Goal: Task Accomplishment & Management: Use online tool/utility

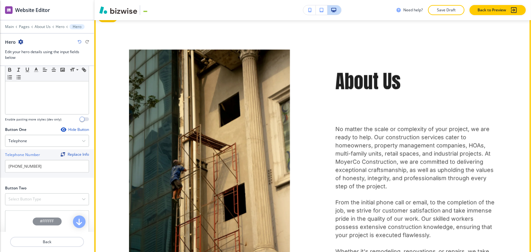
scroll to position [260, 0]
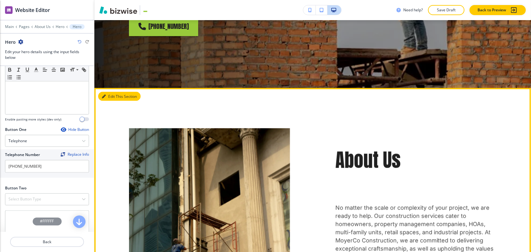
click at [108, 92] on button "Edit This Section" at bounding box center [119, 96] width 42 height 9
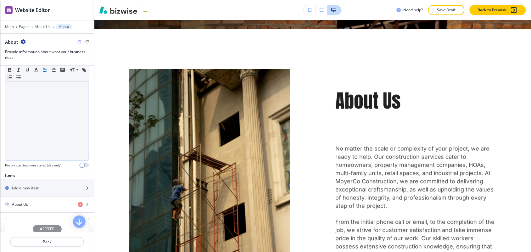
scroll to position [157, 0]
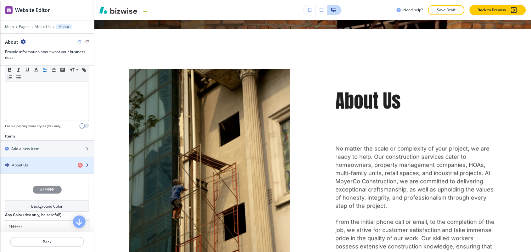
click at [28, 162] on h4 "About Us" at bounding box center [20, 165] width 16 height 6
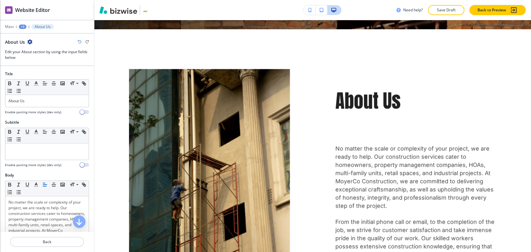
scroll to position [329, 0]
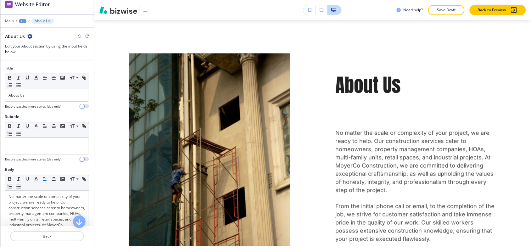
drag, startPoint x: 290, startPoint y: 37, endPoint x: 501, endPoint y: 213, distance: 275.1
click at [501, 213] on div "Cancel Copy Capture" at bounding box center [265, 128] width 531 height 258
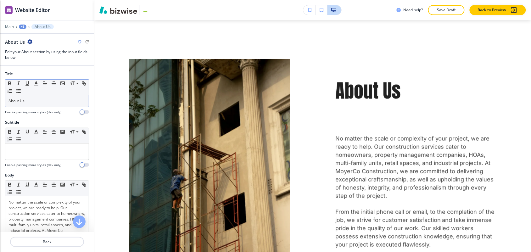
click at [51, 98] on p "About Us" at bounding box center [46, 101] width 77 height 6
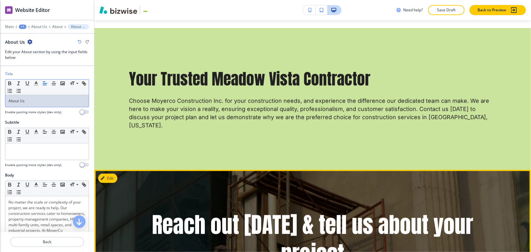
scroll to position [801, 0]
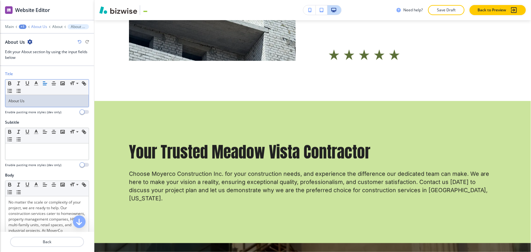
click at [40, 25] on p "About Us" at bounding box center [39, 27] width 16 height 4
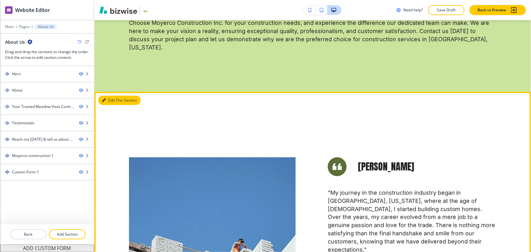
click at [115, 96] on button "Edit This Section" at bounding box center [119, 100] width 42 height 9
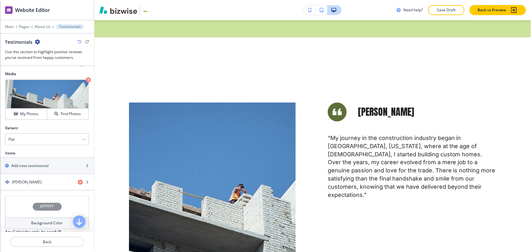
scroll to position [180, 0]
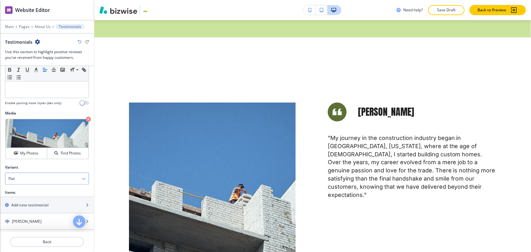
click at [36, 178] on div "Flat" at bounding box center [46, 178] width 83 height 11
click at [34, 187] on h4 "Flat" at bounding box center [46, 190] width 77 height 6
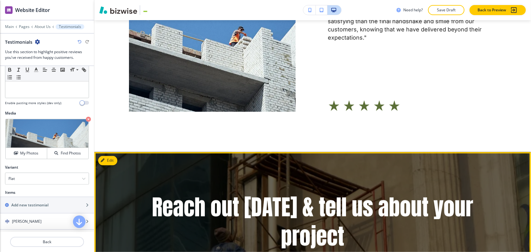
scroll to position [1089, 0]
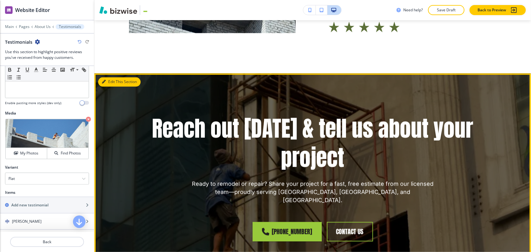
click at [110, 77] on button "Edit This Section" at bounding box center [119, 81] width 42 height 9
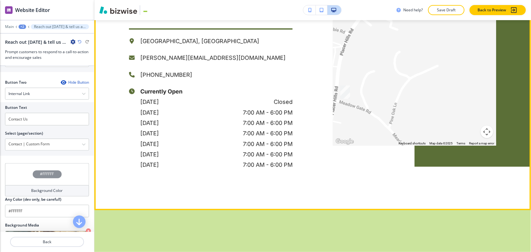
scroll to position [1480, 0]
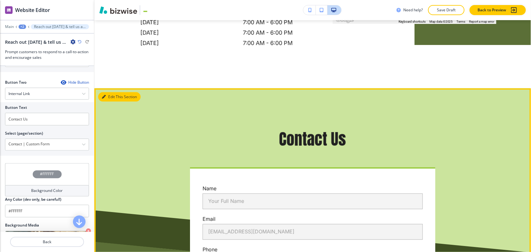
click at [115, 92] on button "Edit This Section" at bounding box center [119, 96] width 42 height 9
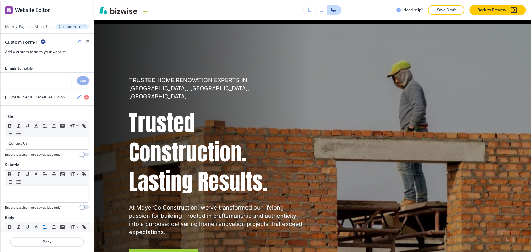
scroll to position [0, 0]
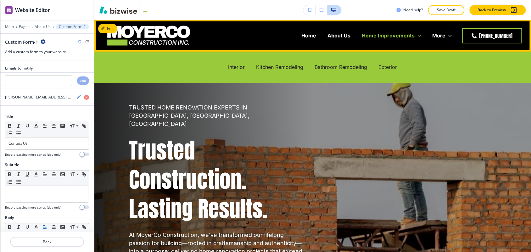
click at [362, 35] on p "Home Improvements" at bounding box center [388, 35] width 53 height 7
click at [235, 68] on p "Interior" at bounding box center [236, 67] width 17 height 7
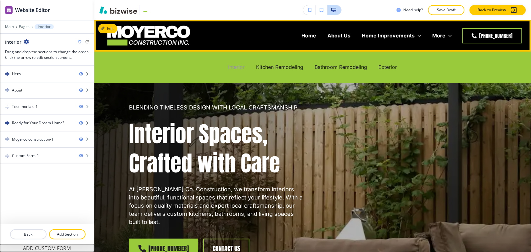
scroll to position [6, 0]
click at [241, 64] on p "Interior" at bounding box center [236, 67] width 17 height 7
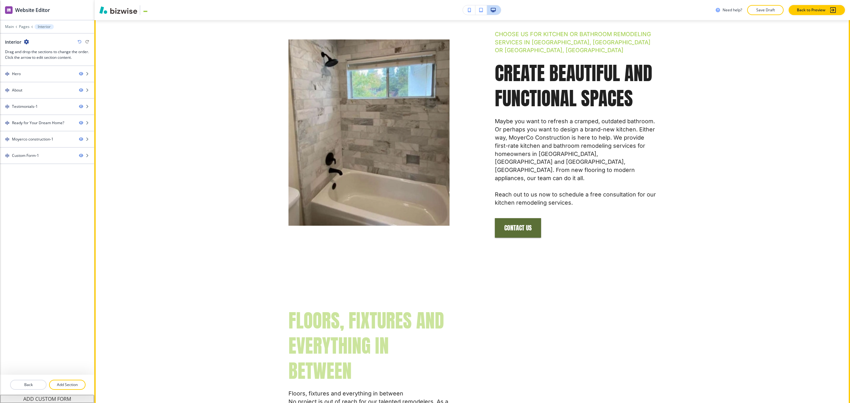
scroll to position [346, 0]
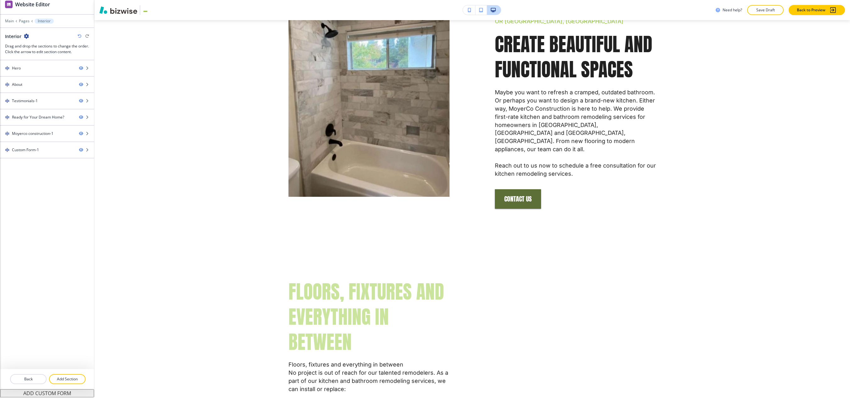
drag, startPoint x: 230, startPoint y: 18, endPoint x: 691, endPoint y: 377, distance: 584.9
click at [531, 252] on div "Cancel Copy Capture" at bounding box center [425, 205] width 850 height 413
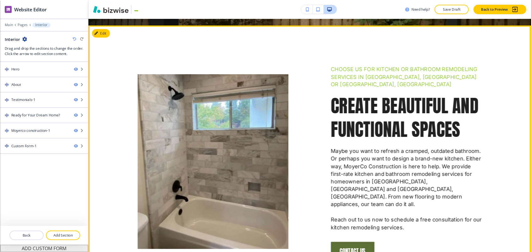
scroll to position [283, 0]
